Goal: Transaction & Acquisition: Purchase product/service

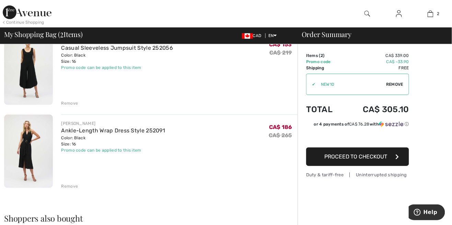
scroll to position [75, 0]
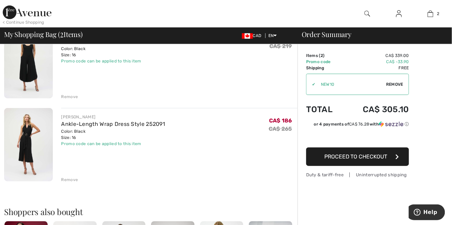
click at [69, 173] on div "JOSEPH RIBKOFF Ankle-Length Wrap Dress Style 252091 Color: Black Size: 16 Final…" at bounding box center [179, 145] width 237 height 75
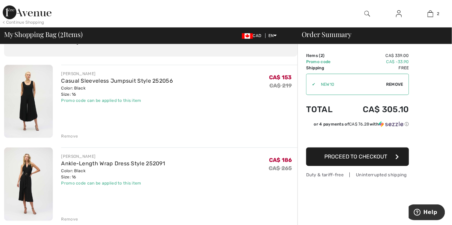
scroll to position [46, 0]
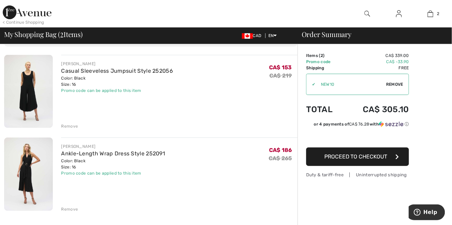
click at [72, 205] on div "Remove" at bounding box center [179, 209] width 237 height 8
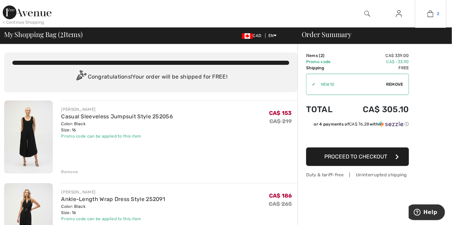
click at [433, 15] on img at bounding box center [431, 14] width 6 height 8
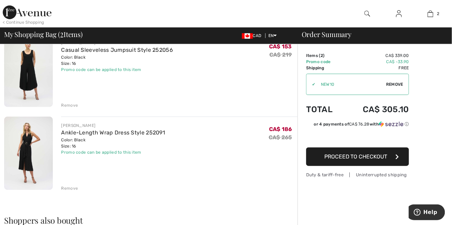
scroll to position [70, 0]
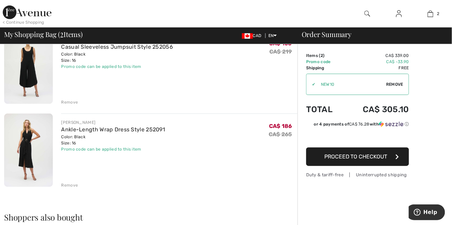
click at [71, 184] on div "Remove" at bounding box center [69, 185] width 17 height 6
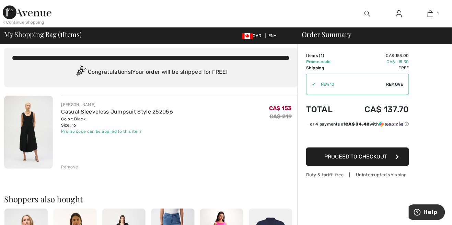
scroll to position [0, 0]
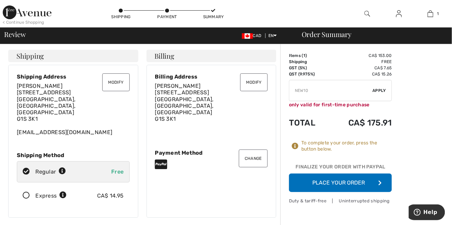
paste input "NEW10EXTRA20"
click at [306, 88] on input "TEXT" at bounding box center [330, 90] width 83 height 21
click at [308, 89] on input "TEXT" at bounding box center [330, 90] width 83 height 21
click at [377, 88] on span "Apply" at bounding box center [380, 91] width 14 height 6
click at [324, 88] on input "TEXT" at bounding box center [330, 90] width 83 height 21
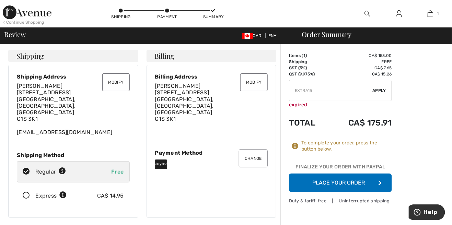
click at [377, 91] on span "Apply" at bounding box center [380, 91] width 14 height 6
click at [332, 92] on input "TEXT" at bounding box center [330, 90] width 83 height 21
type input "E"
paste input "SALEAVENUE"
click at [379, 90] on span "Apply" at bounding box center [380, 91] width 14 height 6
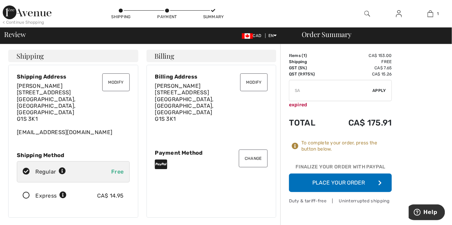
type input "S"
paste input "EXTRA25"
type input "EXTRA25"
click at [379, 95] on div "✔ Apply Remove" at bounding box center [340, 90] width 103 height 21
click at [383, 89] on span "Apply" at bounding box center [380, 91] width 14 height 6
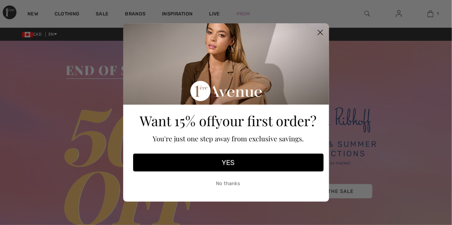
checkbox input "true"
